Goal: Task Accomplishment & Management: Complete application form

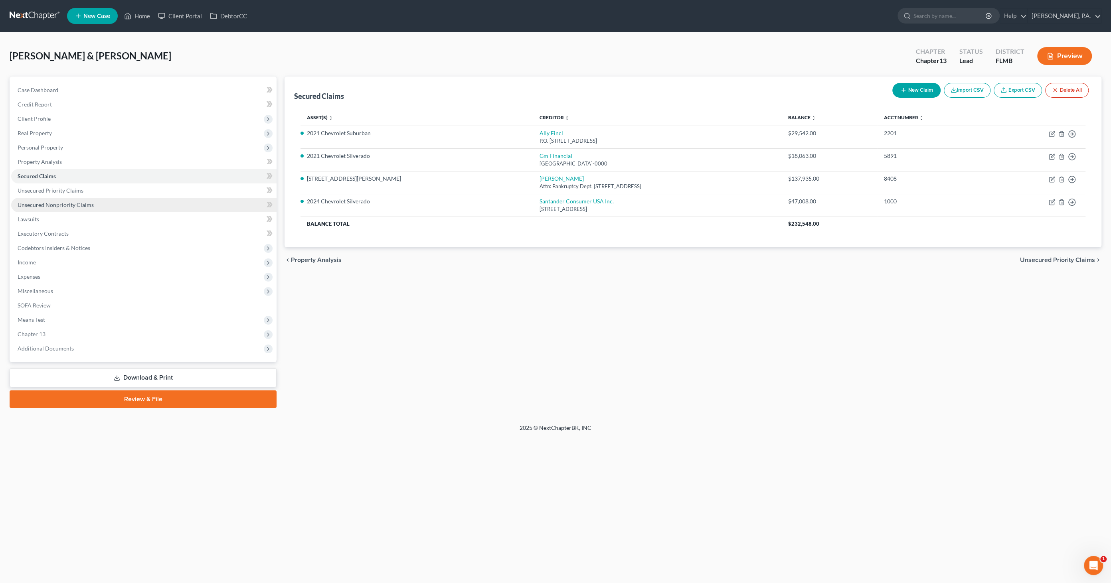
click at [51, 209] on link "Unsecured Nonpriority Claims" at bounding box center [143, 205] width 265 height 14
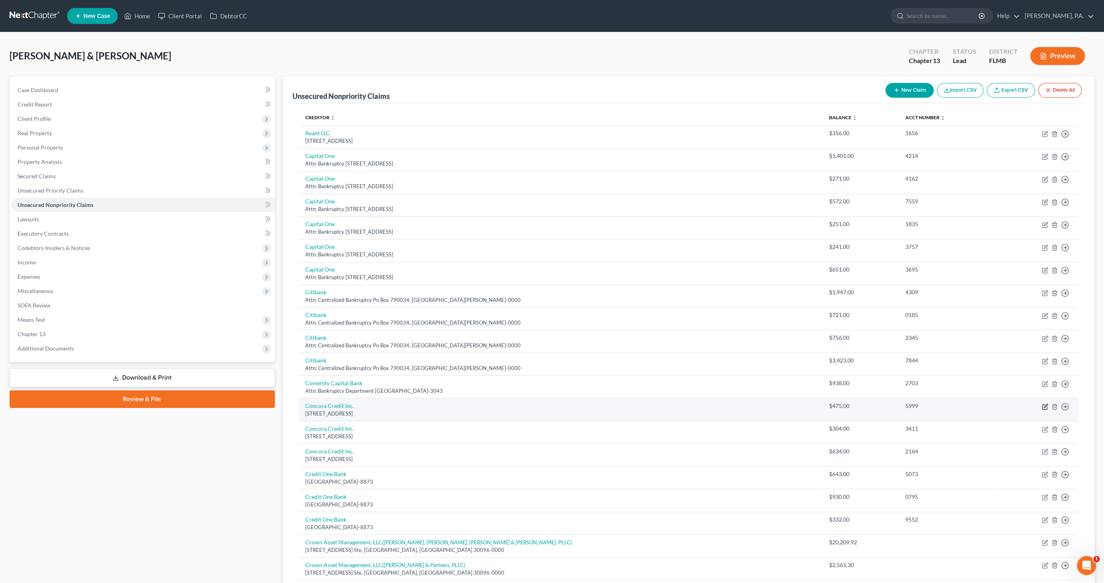
click at [1045, 405] on icon "button" at bounding box center [1045, 407] width 6 height 6
select select "38"
select select "14"
select select "1"
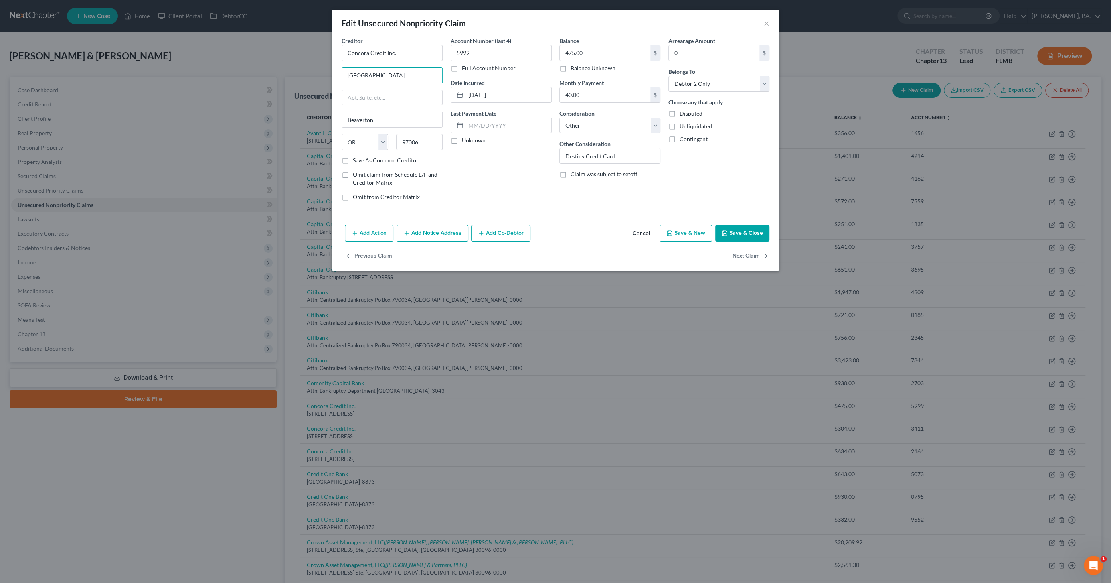
drag, startPoint x: 399, startPoint y: 75, endPoint x: 289, endPoint y: 65, distance: 110.9
click at [289, 65] on div "Edit Unsecured Nonpriority Claim × Creditor * Concora Credit Inc. [GEOGRAPHIC_D…" at bounding box center [555, 291] width 1111 height 583
click at [648, 235] on button "Cancel" at bounding box center [641, 234] width 30 height 16
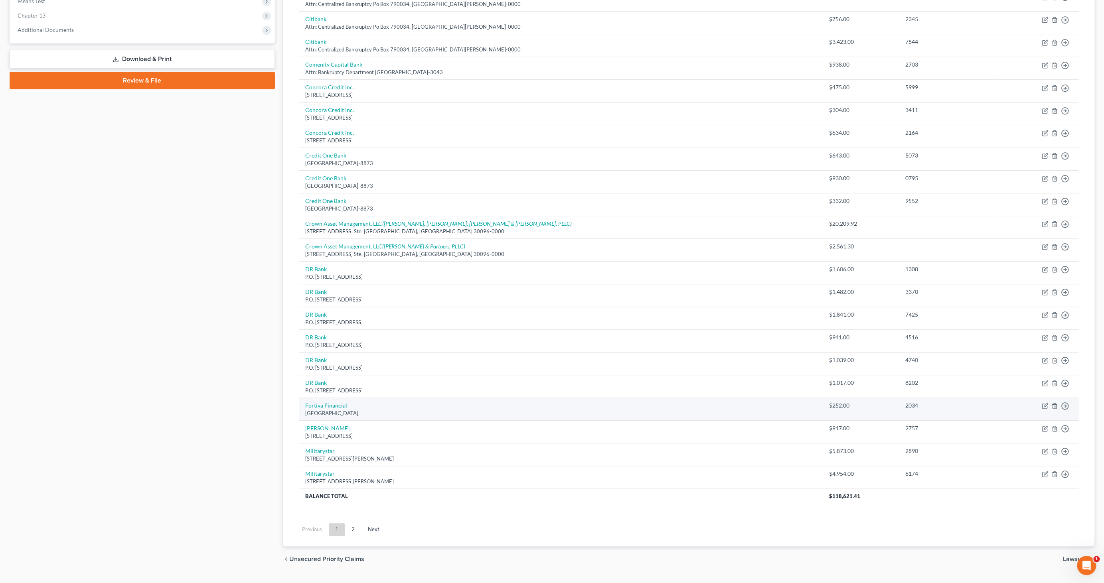
scroll to position [334, 0]
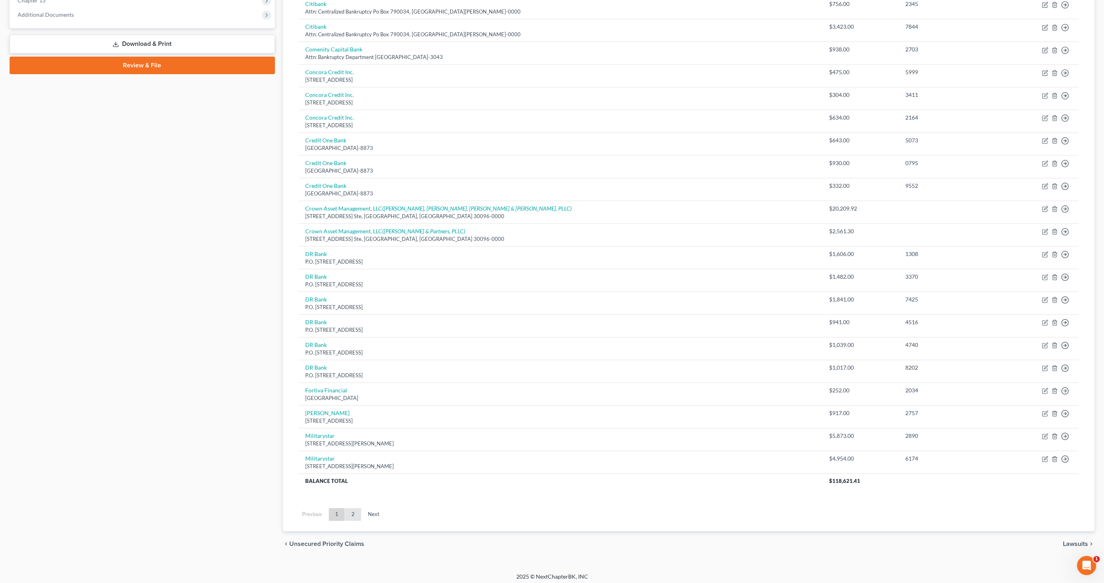
click at [354, 515] on link "2" at bounding box center [353, 514] width 16 height 13
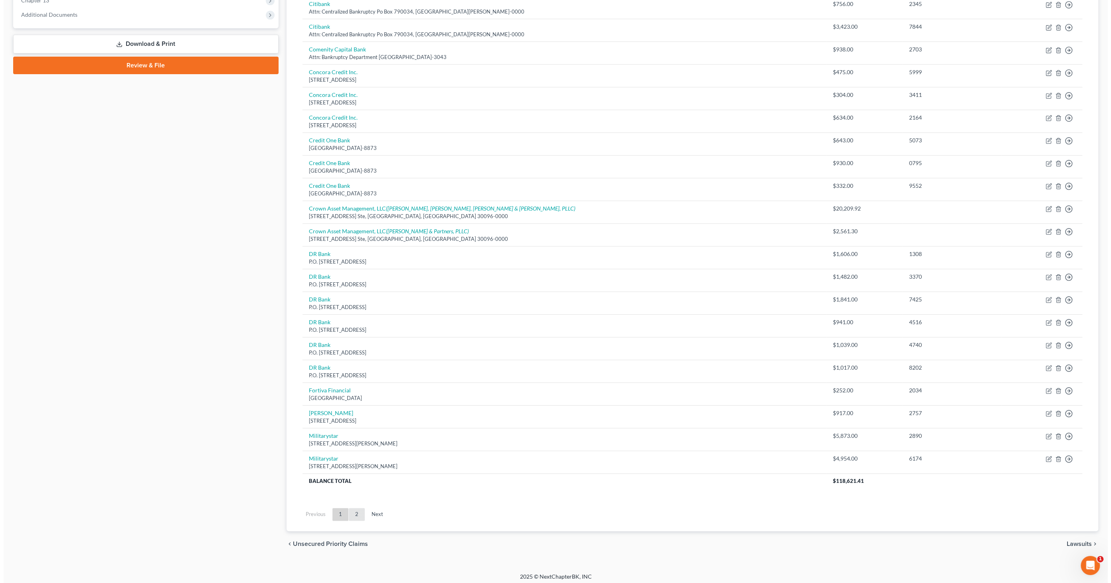
scroll to position [0, 0]
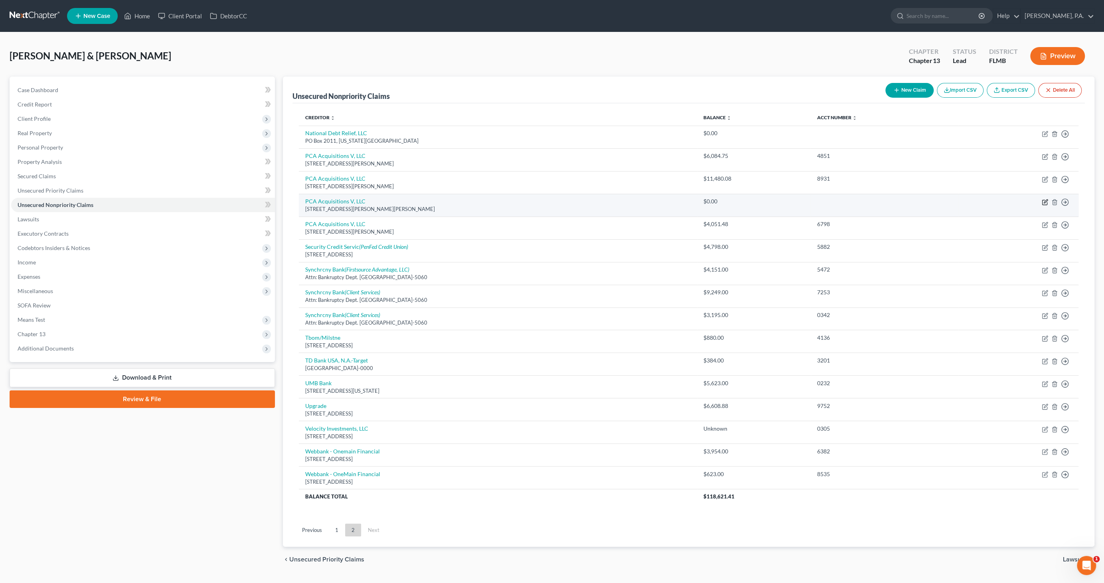
click at [1047, 201] on icon "button" at bounding box center [1045, 202] width 6 height 6
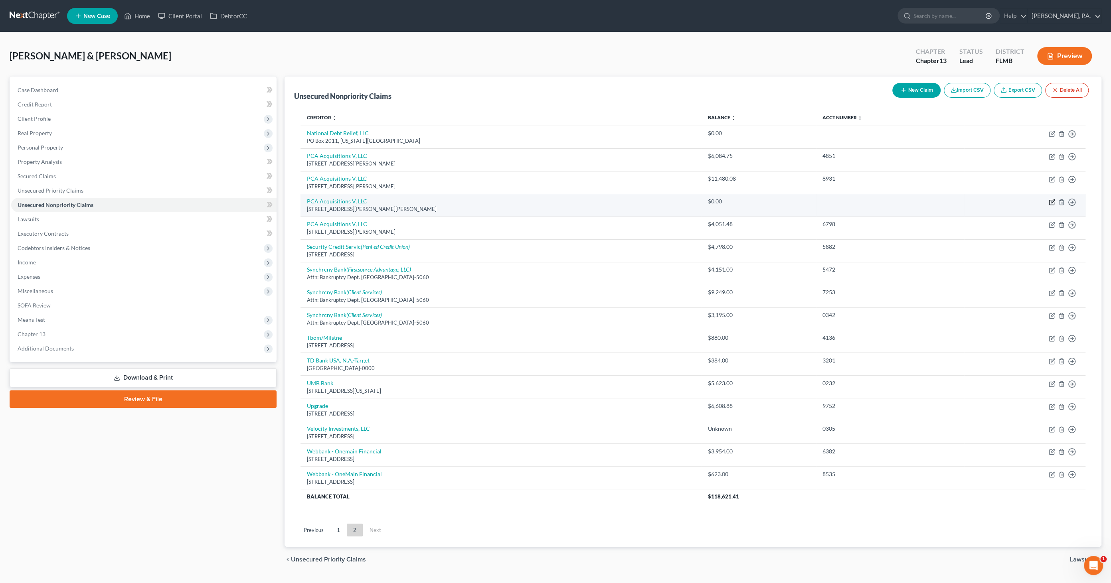
select select "7"
select select "2"
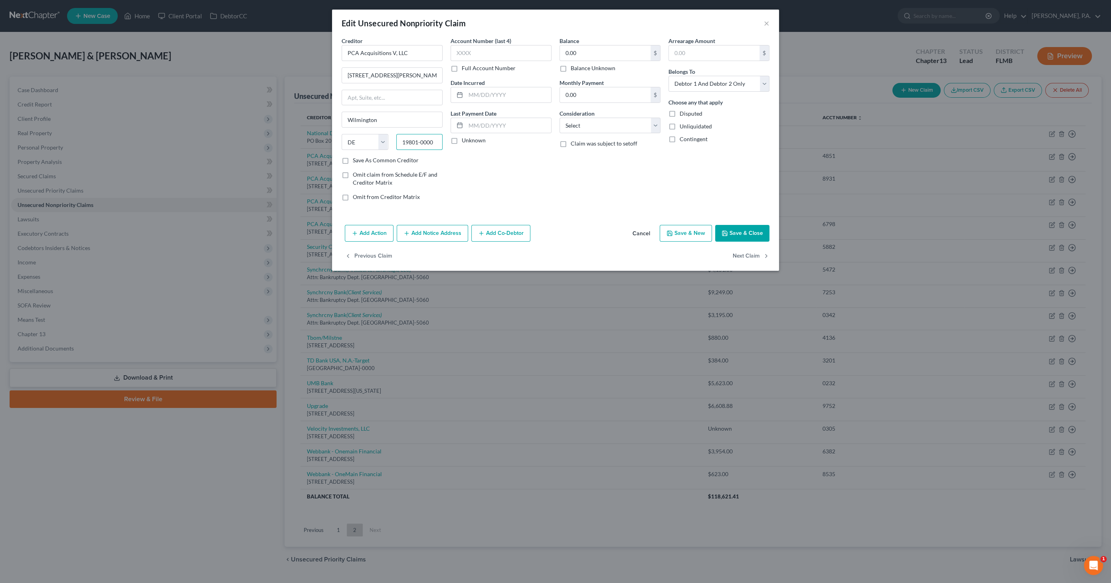
click at [437, 140] on input "19801-0000" at bounding box center [419, 142] width 47 height 16
type input "19801"
click at [754, 227] on button "Save & Close" at bounding box center [742, 233] width 54 height 17
type input "0"
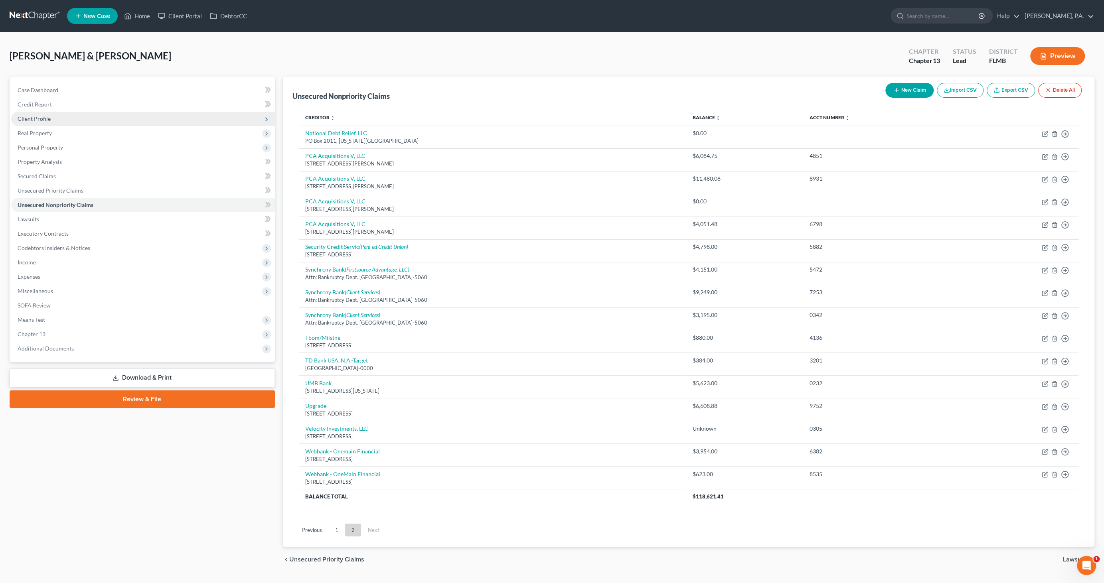
click at [76, 118] on span "Client Profile" at bounding box center [143, 119] width 264 height 14
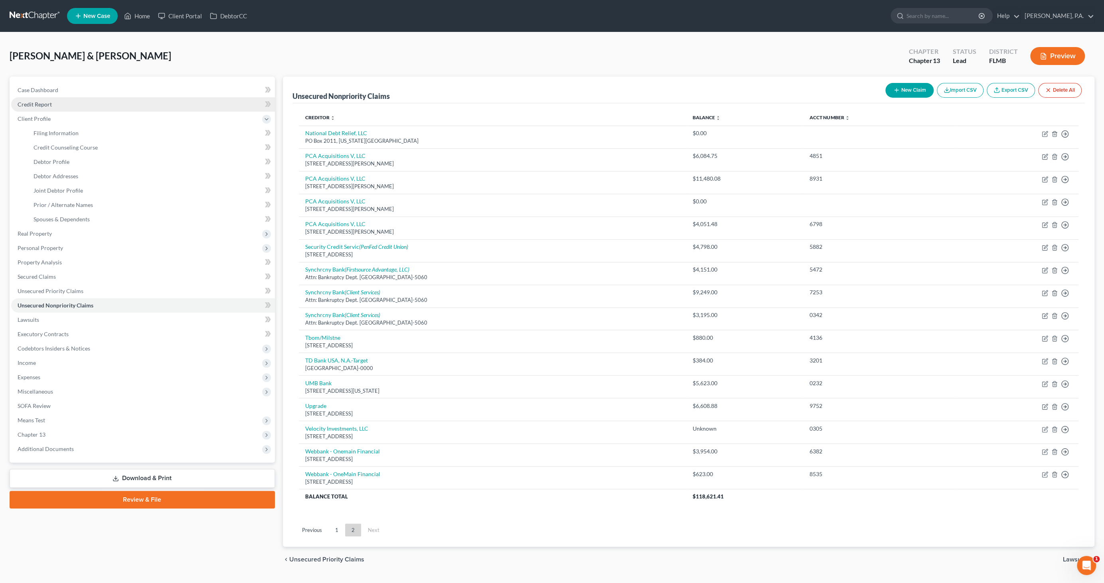
click at [55, 105] on link "Credit Report" at bounding box center [143, 104] width 264 height 14
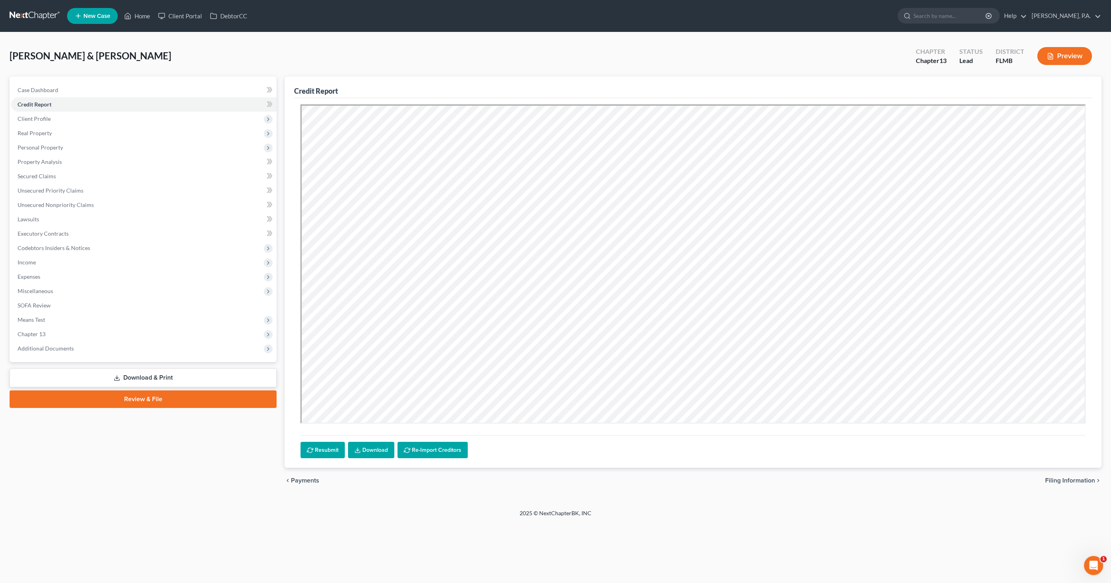
click at [357, 445] on link "Download" at bounding box center [371, 450] width 46 height 17
click at [33, 205] on span "Unsecured Nonpriority Claims" at bounding box center [56, 204] width 76 height 7
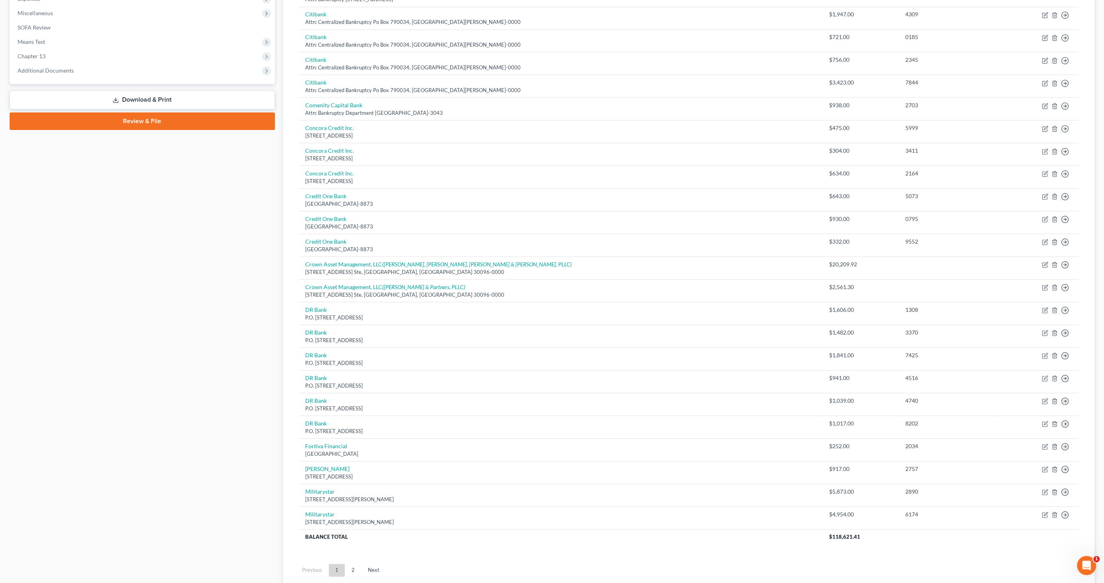
scroll to position [310, 0]
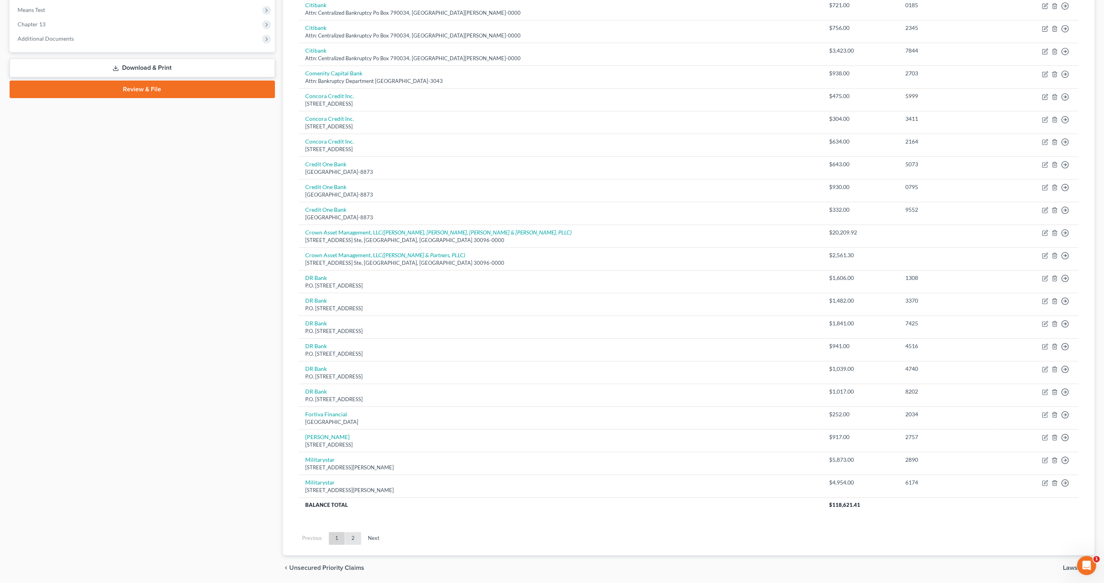
click at [357, 533] on link "2" at bounding box center [353, 538] width 16 height 13
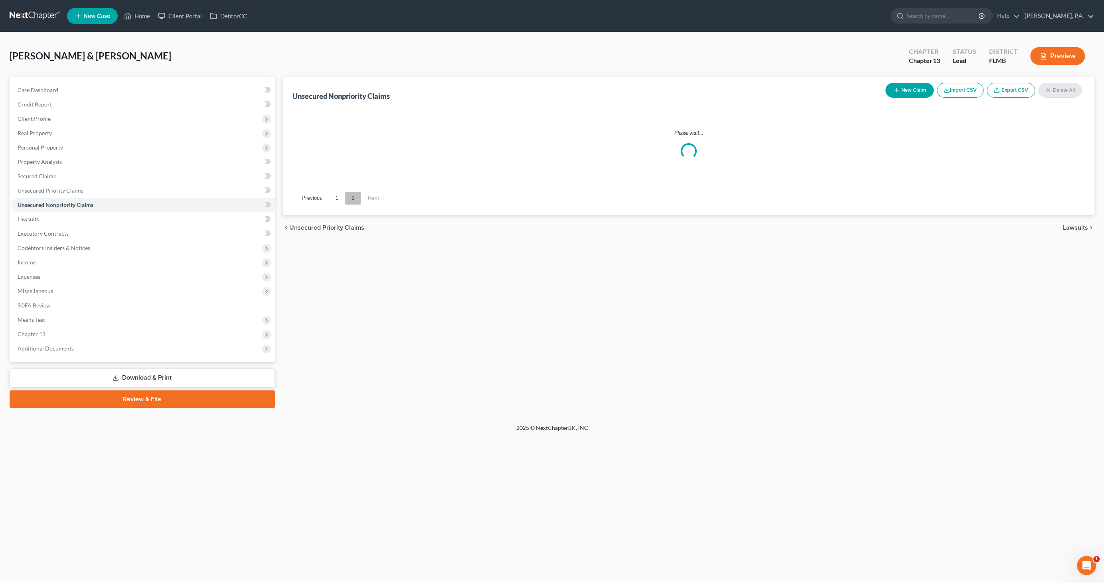
scroll to position [0, 0]
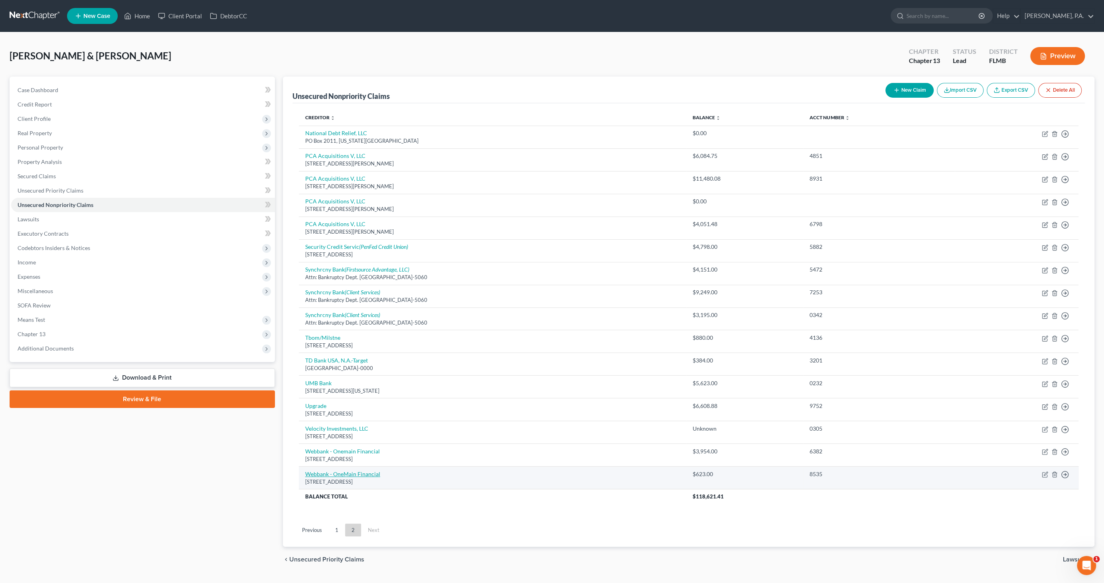
click at [366, 473] on link "Webbank - OneMain Financial" at bounding box center [342, 474] width 75 height 7
select select "15"
select select "2"
select select "1"
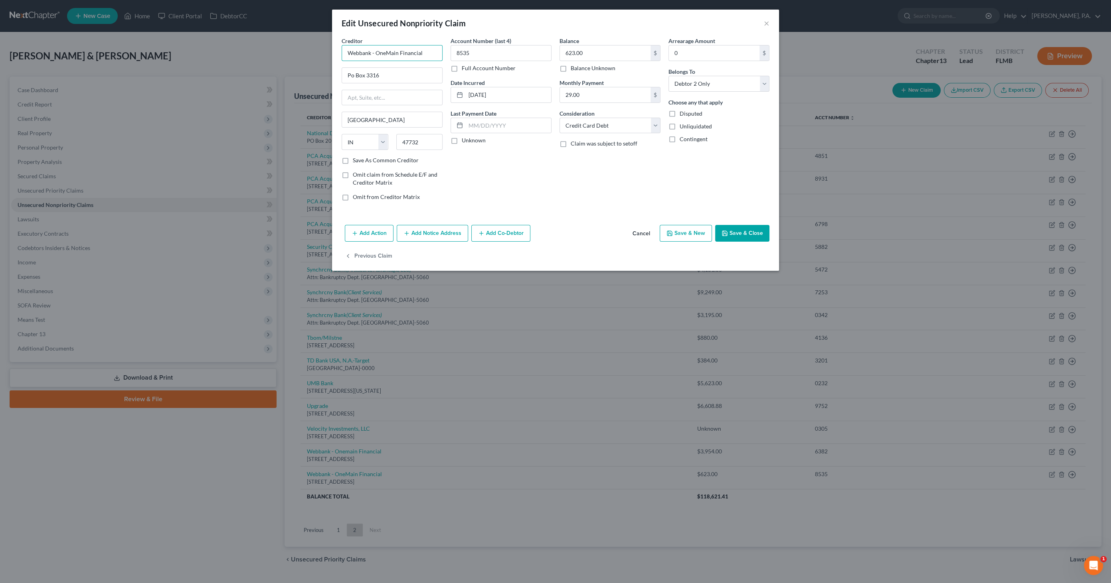
drag, startPoint x: 390, startPoint y: 53, endPoint x: 413, endPoint y: 63, distance: 24.7
click at [390, 53] on input "Webbank - OneMain Financial" at bounding box center [392, 53] width 101 height 16
type input "Webbank - Onemain Financial"
click at [761, 229] on button "Save & Close" at bounding box center [742, 233] width 54 height 17
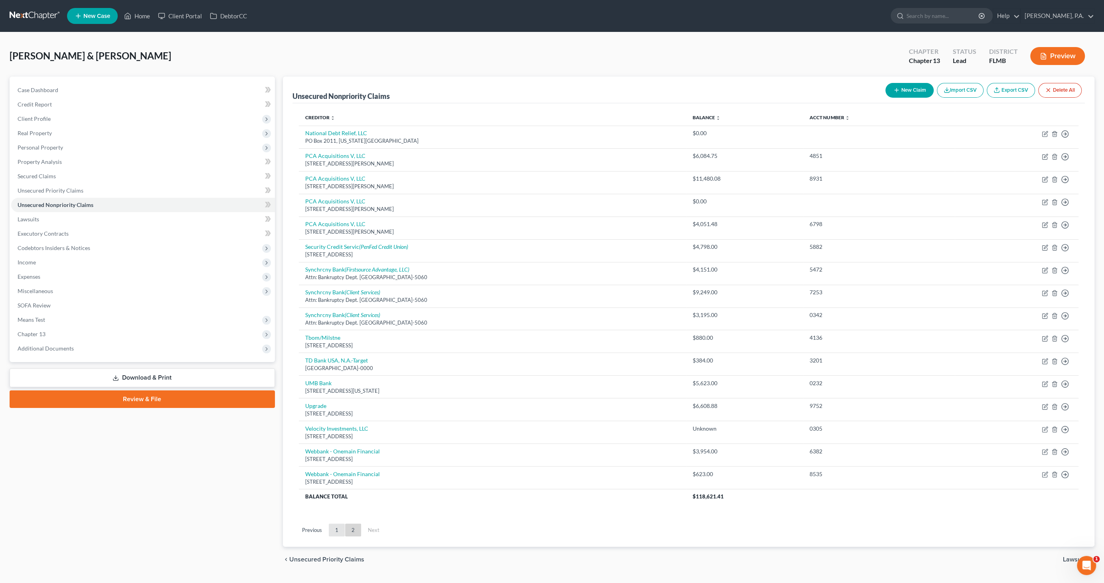
click at [339, 524] on link "1" at bounding box center [337, 530] width 16 height 13
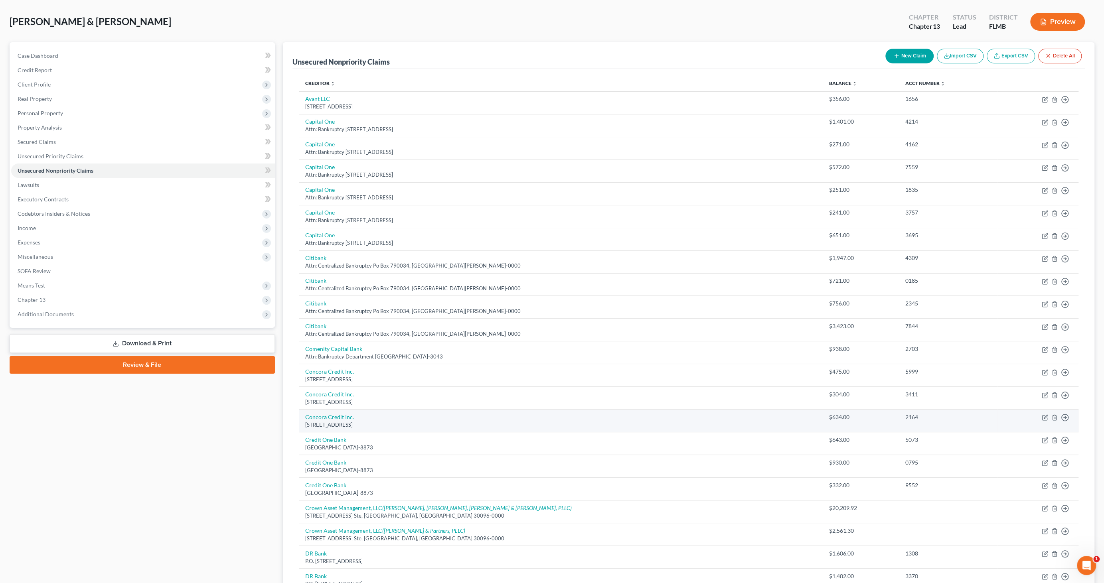
scroll to position [89, 0]
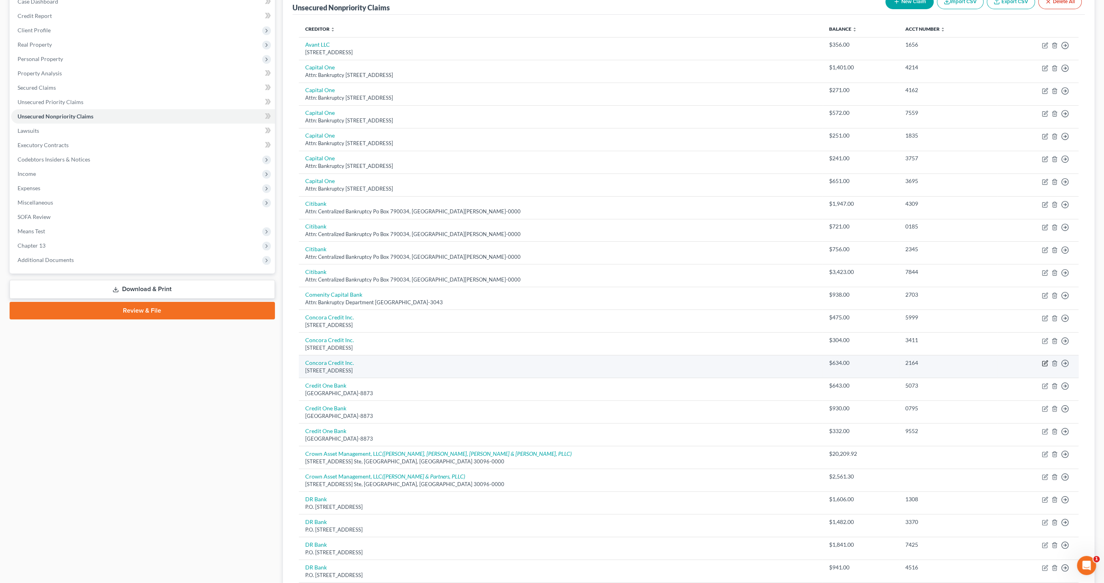
click at [1043, 361] on icon "button" at bounding box center [1044, 363] width 5 height 5
select select "38"
select select "2"
select select "0"
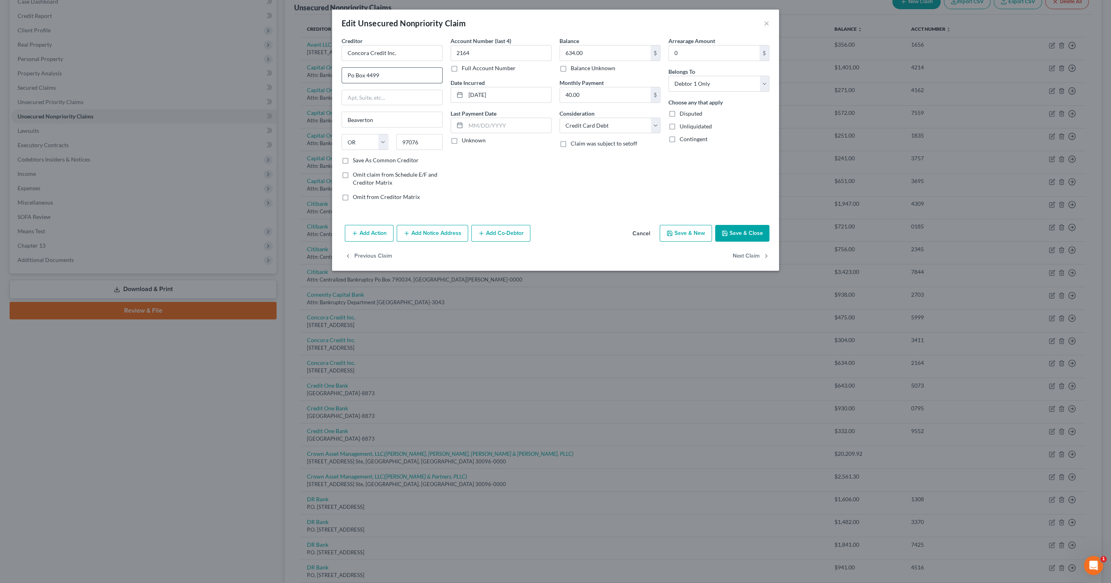
click at [391, 77] on input "Po Box 4499" at bounding box center [392, 75] width 100 height 15
drag, startPoint x: 399, startPoint y: 76, endPoint x: 301, endPoint y: 75, distance: 97.4
click at [301, 75] on div "Edit Unsecured Nonpriority Claim × Creditor * Concora Credit Inc. Po Box [GEOGR…" at bounding box center [555, 291] width 1111 height 583
type input "[GEOGRAPHIC_DATA]"
type input "97006"
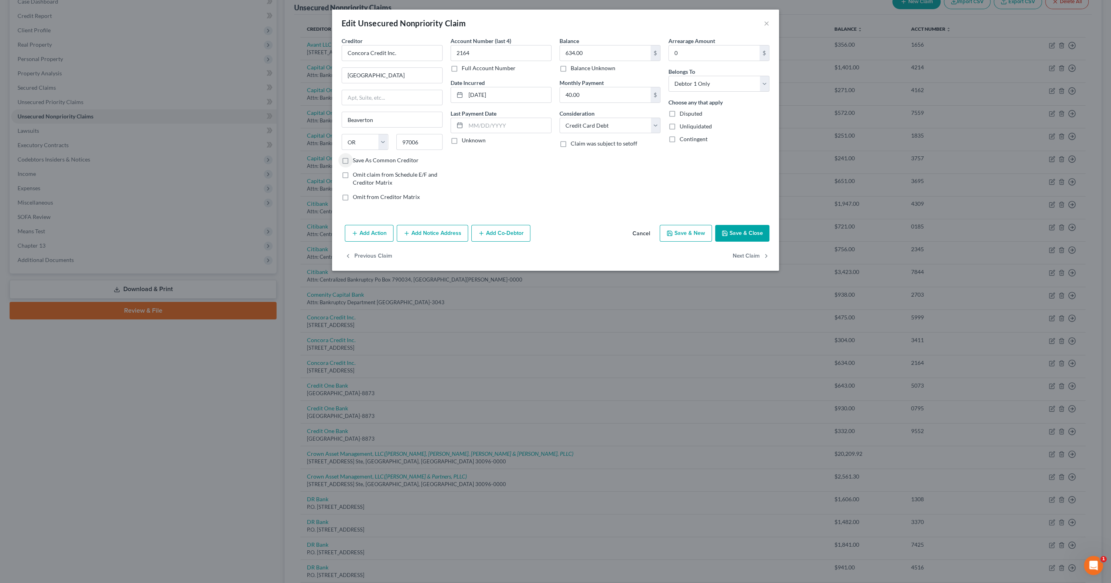
click at [753, 236] on button "Save & Close" at bounding box center [742, 233] width 54 height 17
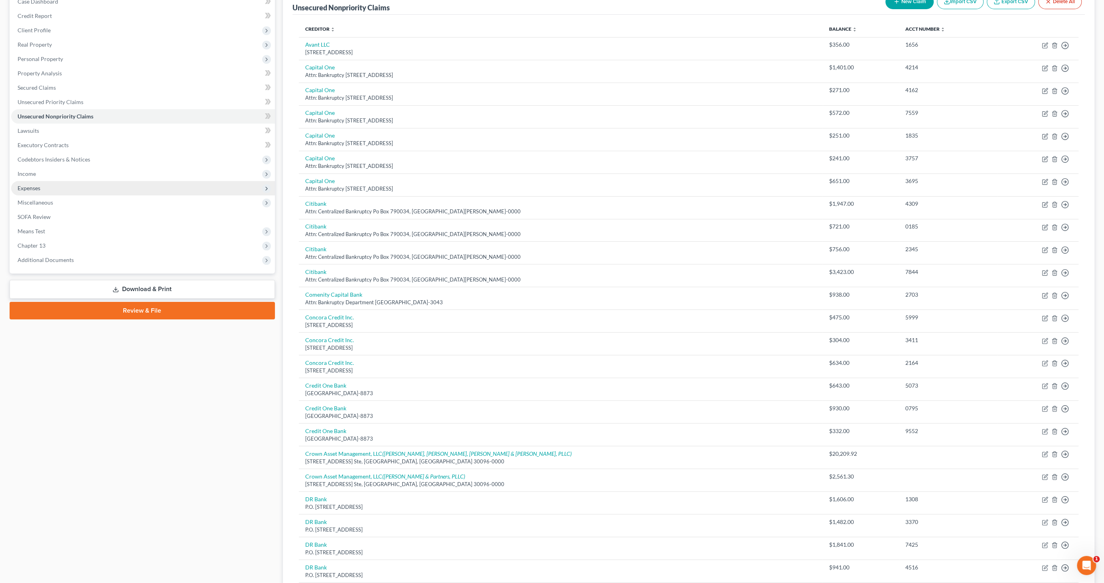
click at [35, 186] on span "Expenses" at bounding box center [29, 188] width 23 height 7
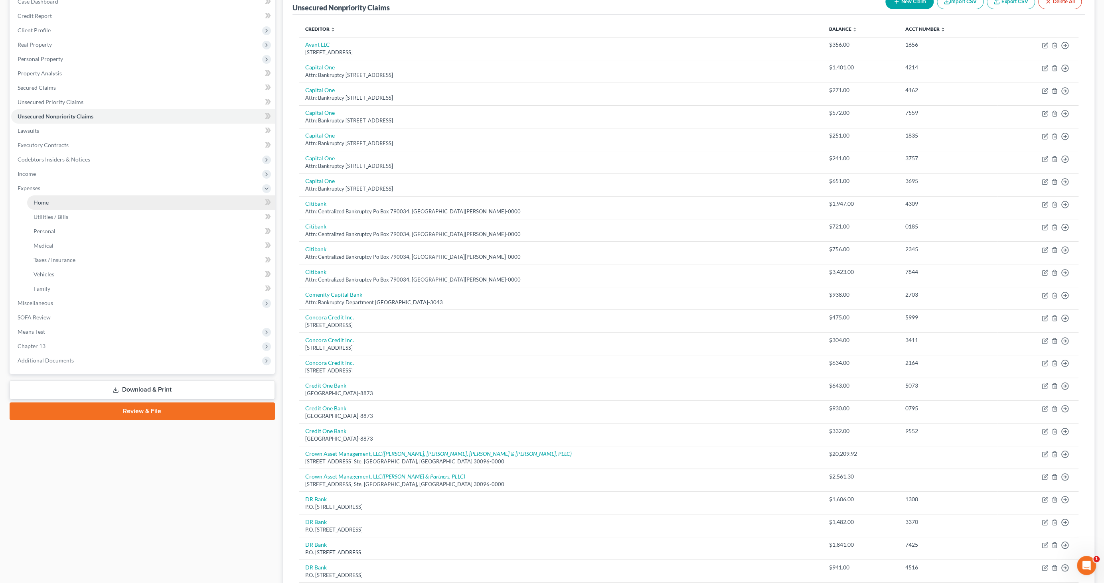
click at [39, 203] on span "Home" at bounding box center [41, 202] width 15 height 7
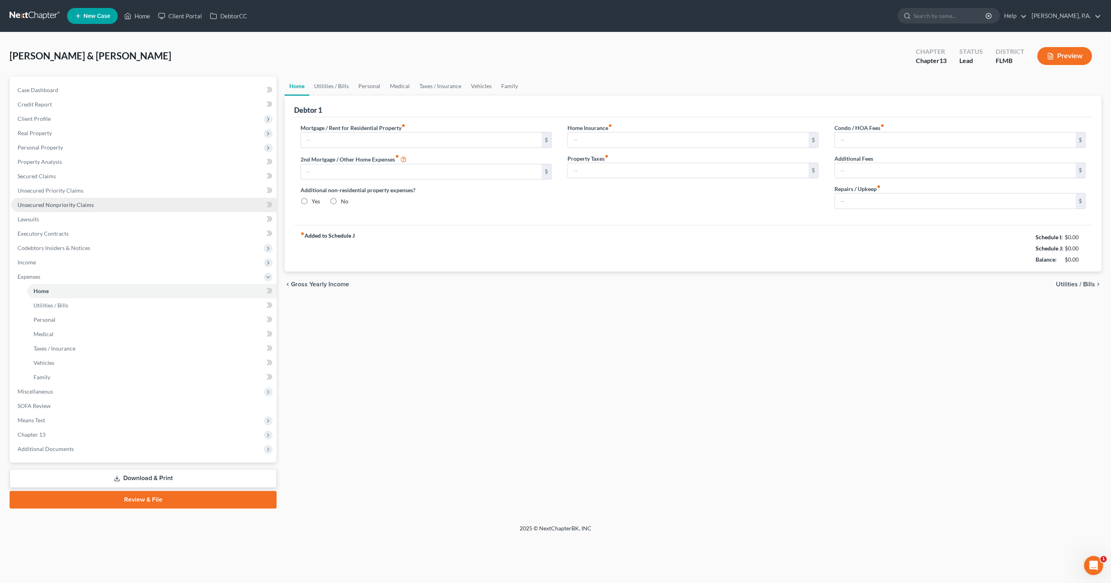
type input "868.51"
type input "0.00"
radio input "true"
type input "0.00"
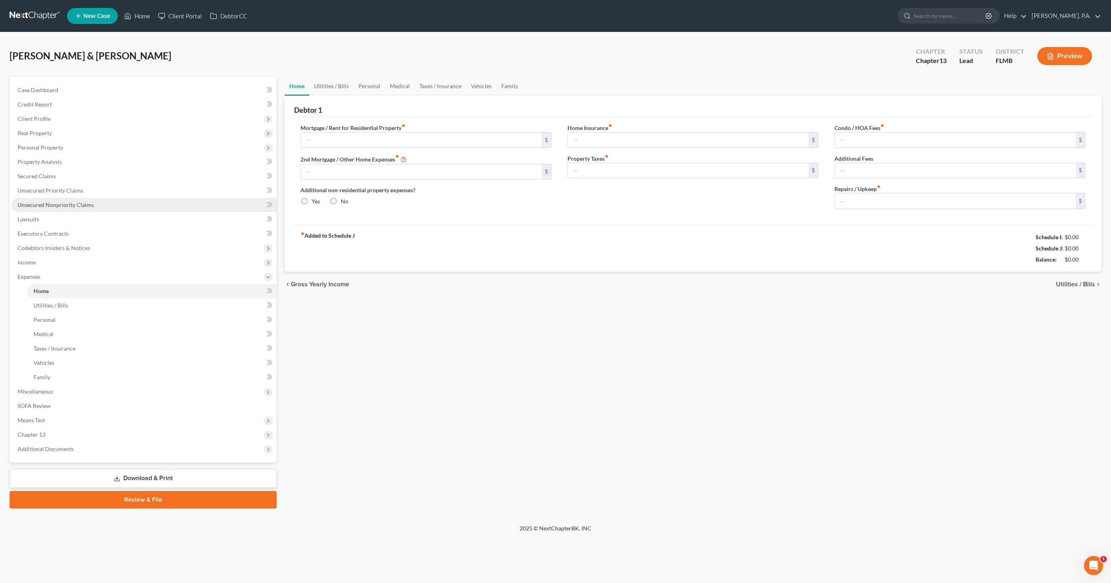
type input "0.00"
type input "200.00"
click at [482, 85] on link "Vehicles" at bounding box center [481, 86] width 30 height 19
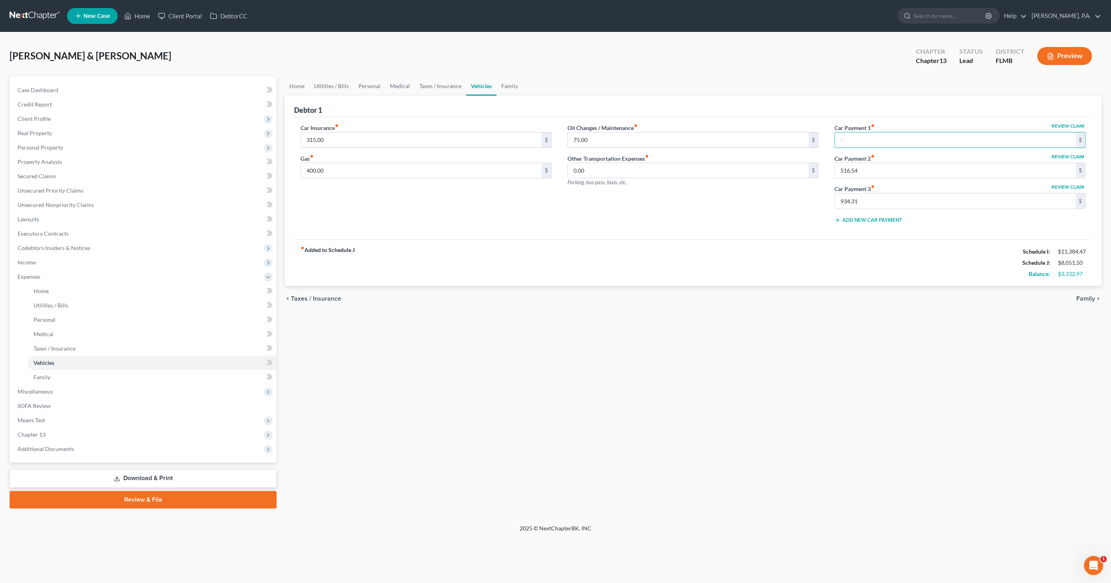
click at [762, 225] on div "Oil Changes / Maintenance fiber_manual_record 75.00 $ Other Transportation Expe…" at bounding box center [692, 177] width 267 height 106
click at [326, 82] on link "Utilities / Bills" at bounding box center [331, 86] width 44 height 19
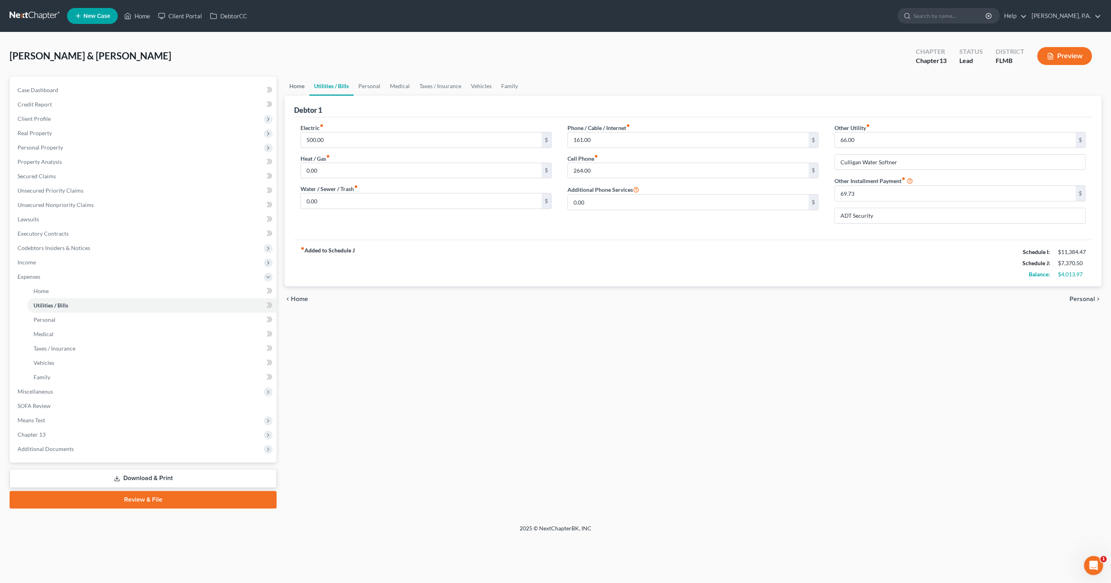
click at [297, 84] on link "Home" at bounding box center [296, 86] width 25 height 19
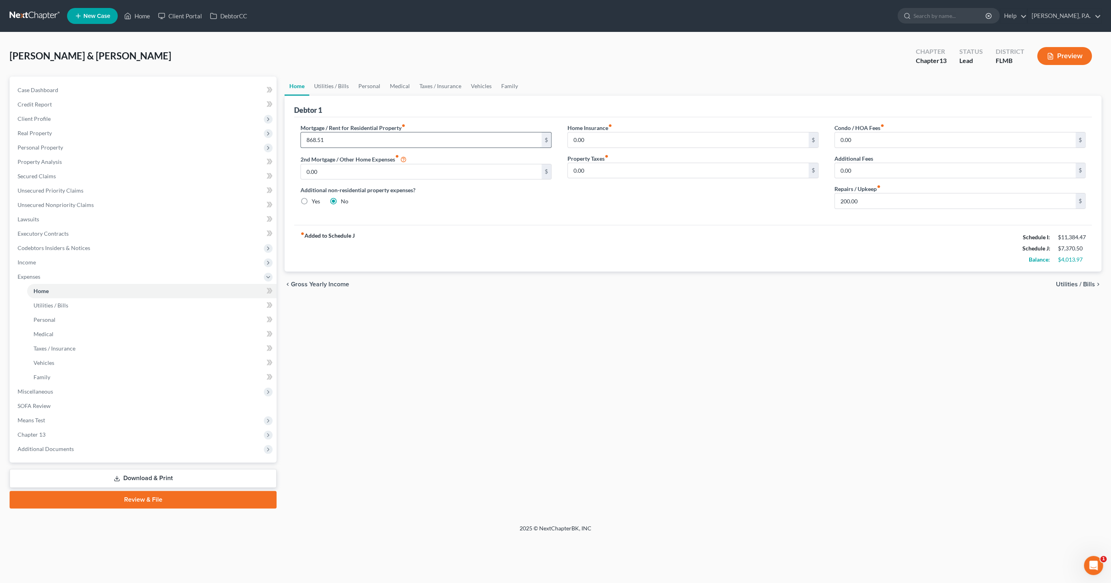
click at [331, 136] on input "868.51" at bounding box center [421, 139] width 241 height 15
type input "1,230.00"
click at [63, 308] on link "Utilities / Bills" at bounding box center [151, 305] width 249 height 14
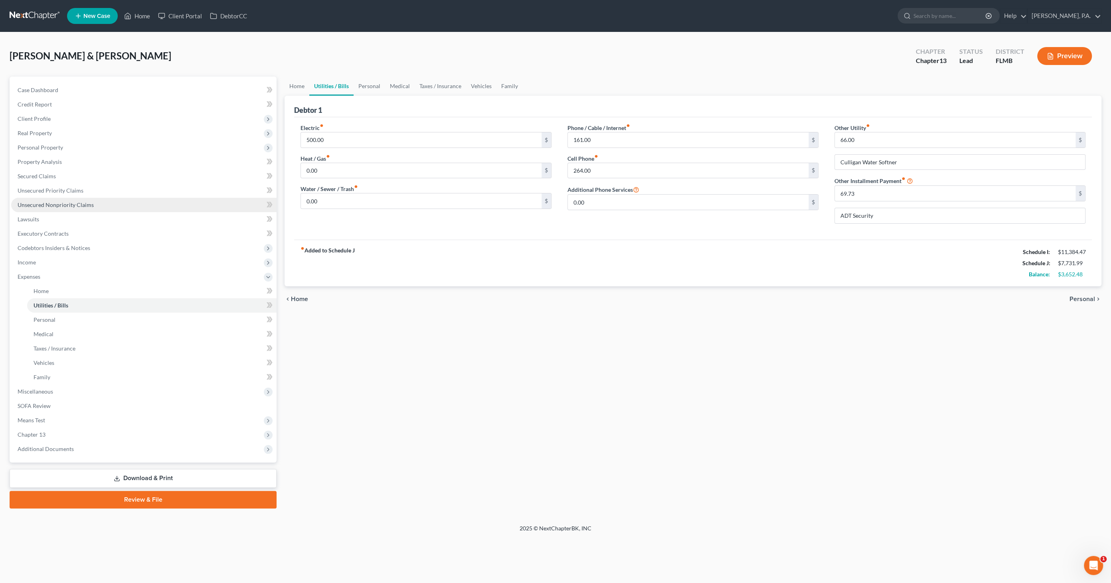
click at [56, 204] on span "Unsecured Nonpriority Claims" at bounding box center [56, 204] width 76 height 7
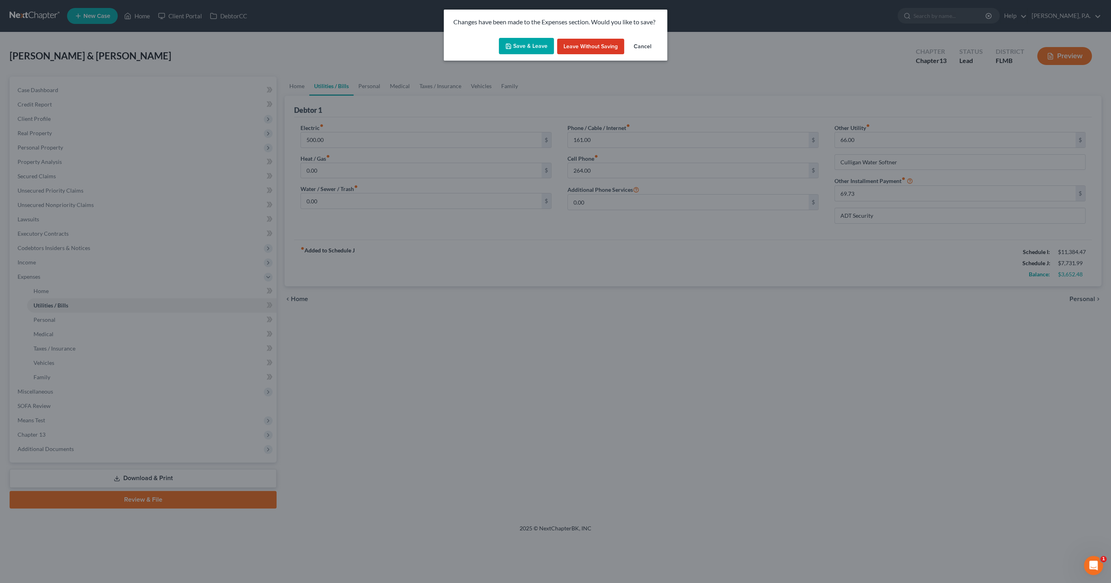
click at [520, 49] on button "Save & Leave" at bounding box center [526, 46] width 55 height 17
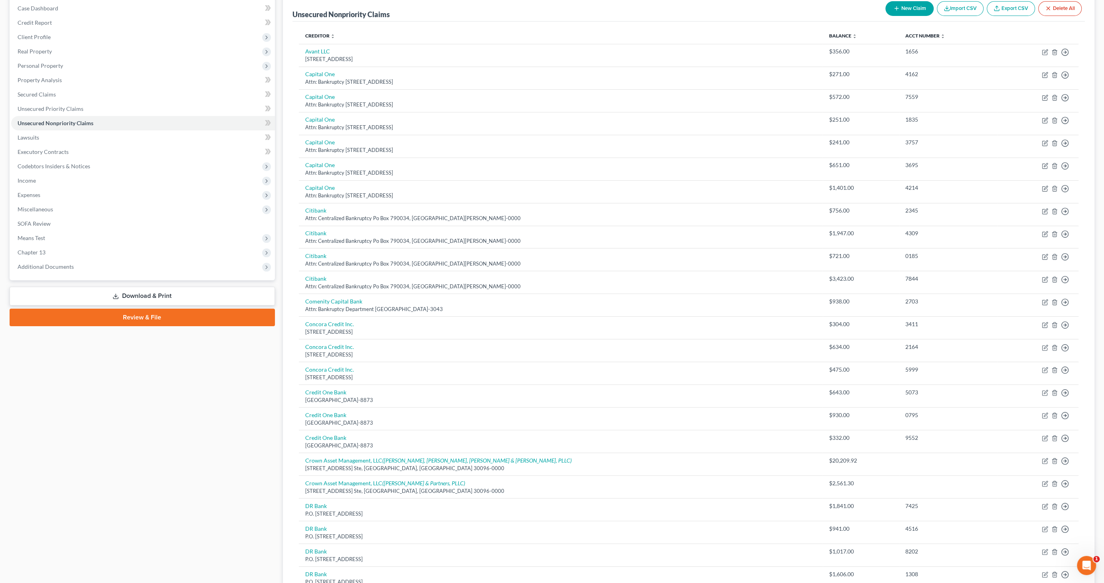
scroll to position [24, 0]
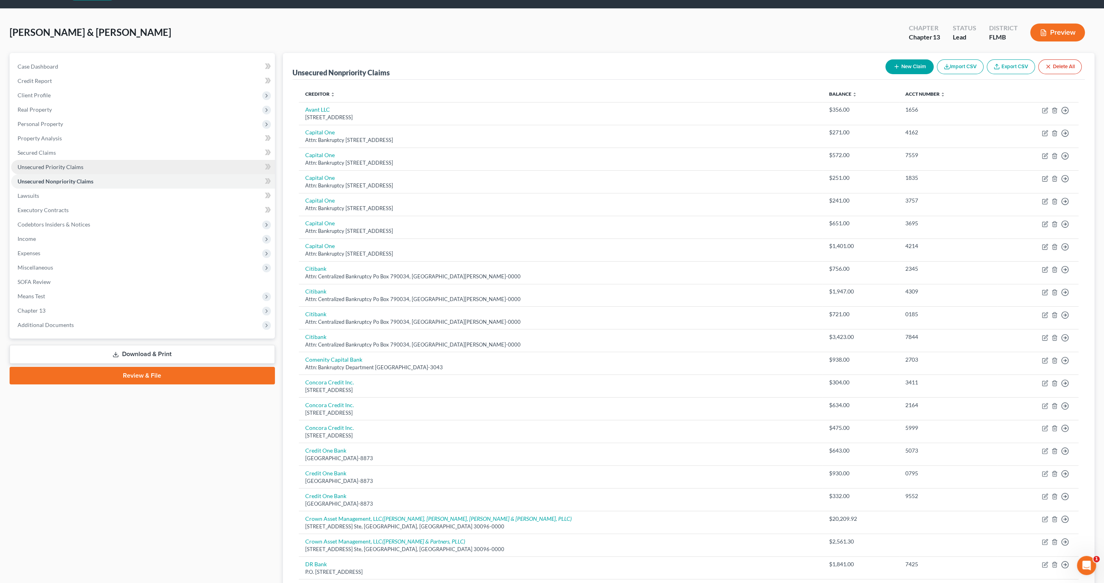
click at [45, 166] on span "Unsecured Priority Claims" at bounding box center [51, 167] width 66 height 7
